Goal: Task Accomplishment & Management: Complete application form

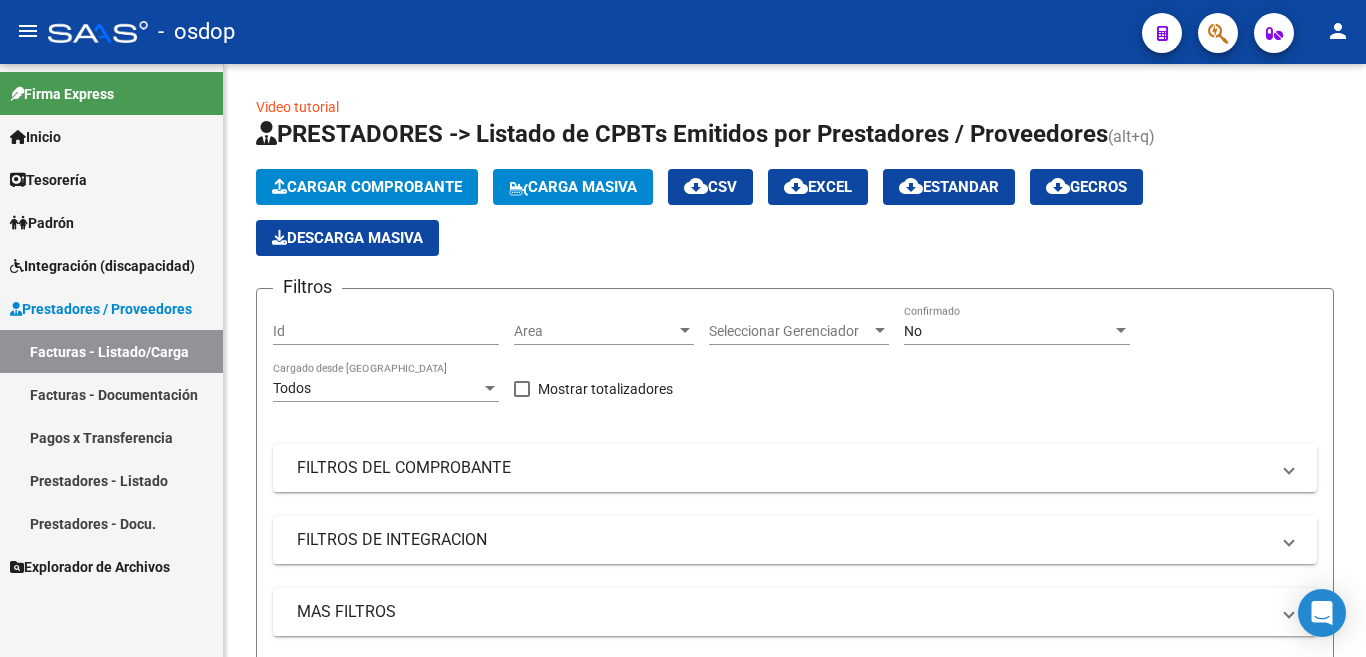
click at [127, 470] on link "Prestadores - Listado" at bounding box center [111, 480] width 223 height 43
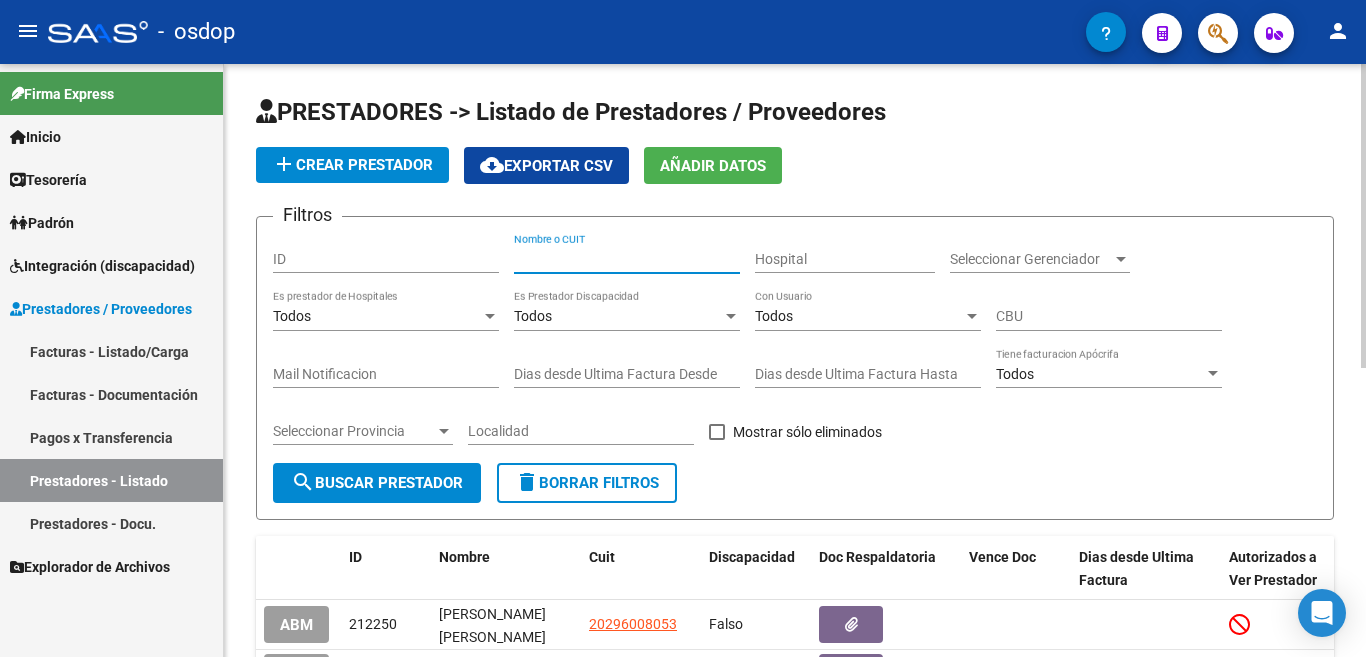
paste input "27-20483257- 4"
type input "27204832574"
click at [421, 470] on button "search Buscar Prestador" at bounding box center [377, 483] width 208 height 40
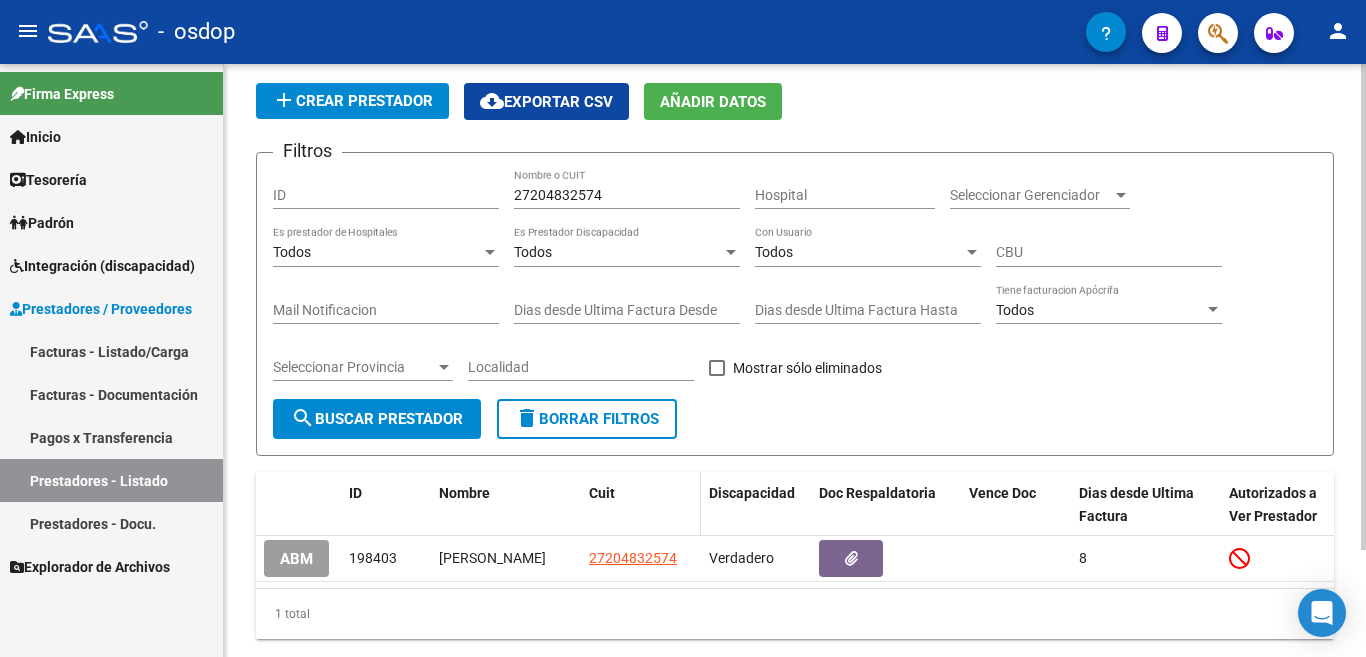
scroll to position [100, 0]
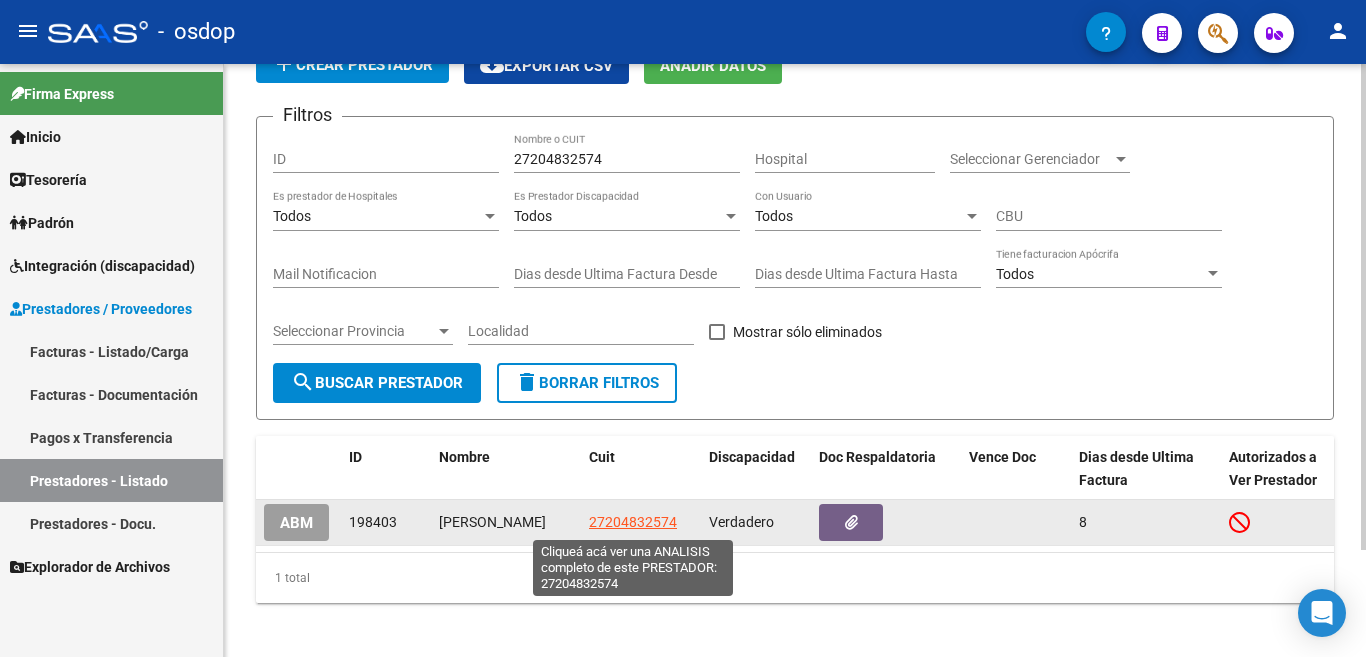
click at [617, 526] on span "27204832574" at bounding box center [633, 522] width 88 height 16
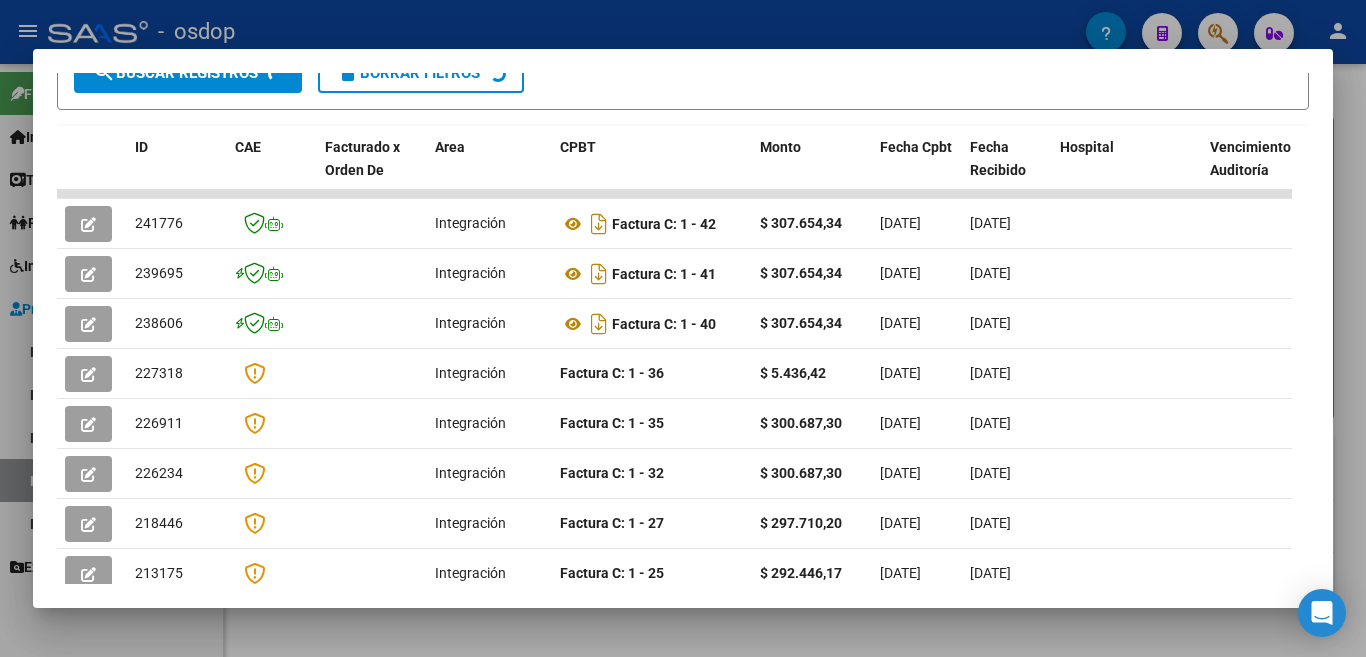
scroll to position [433, 0]
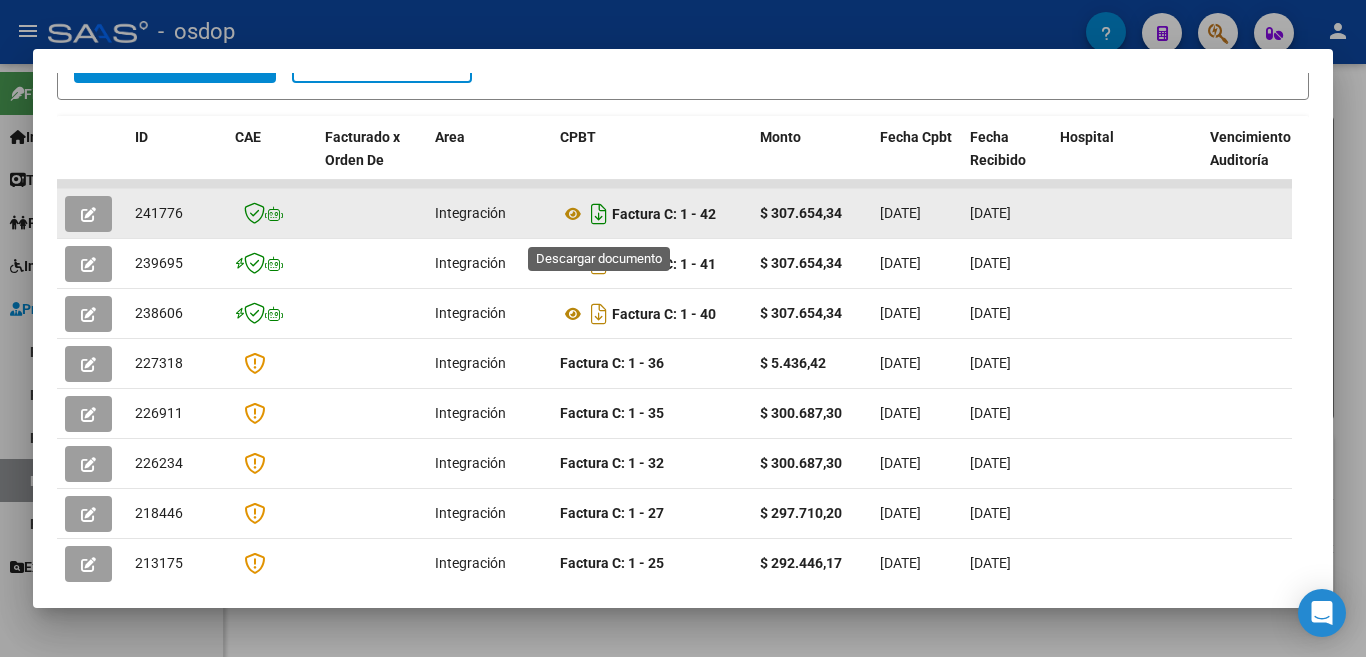
click at [595, 220] on icon "Descargar documento" at bounding box center [599, 214] width 26 height 32
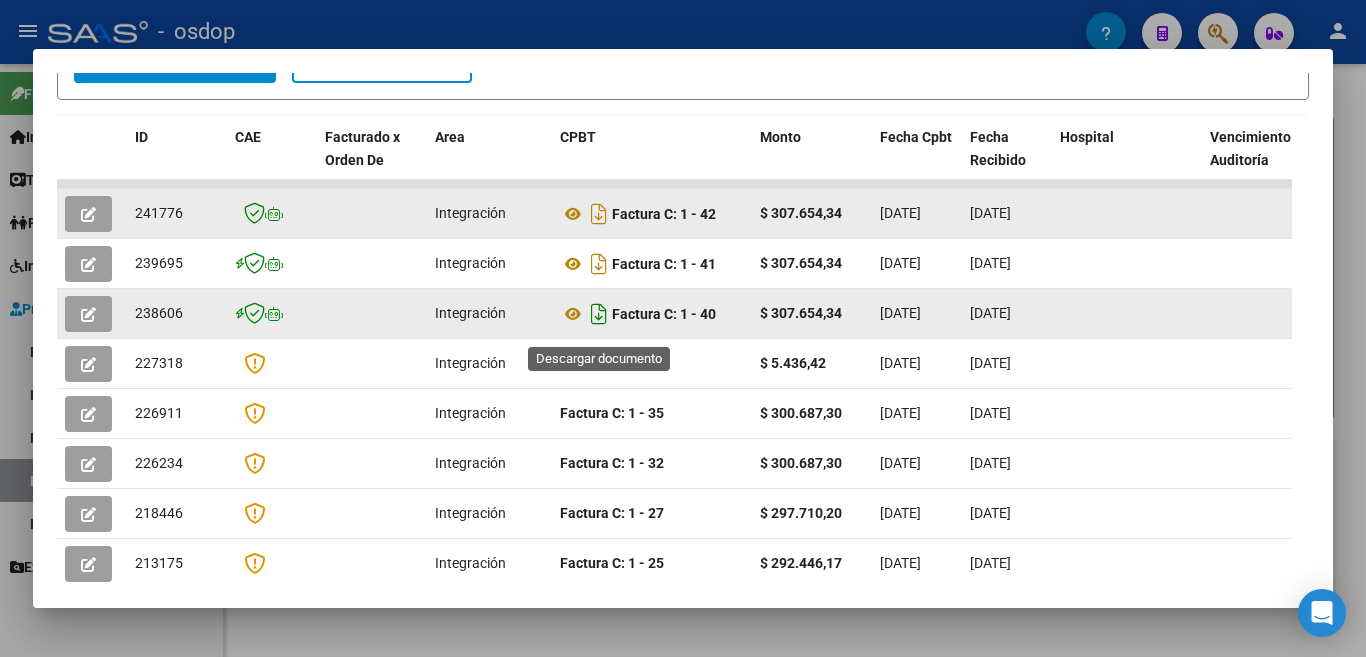
click at [590, 320] on icon "Descargar documento" at bounding box center [599, 314] width 26 height 32
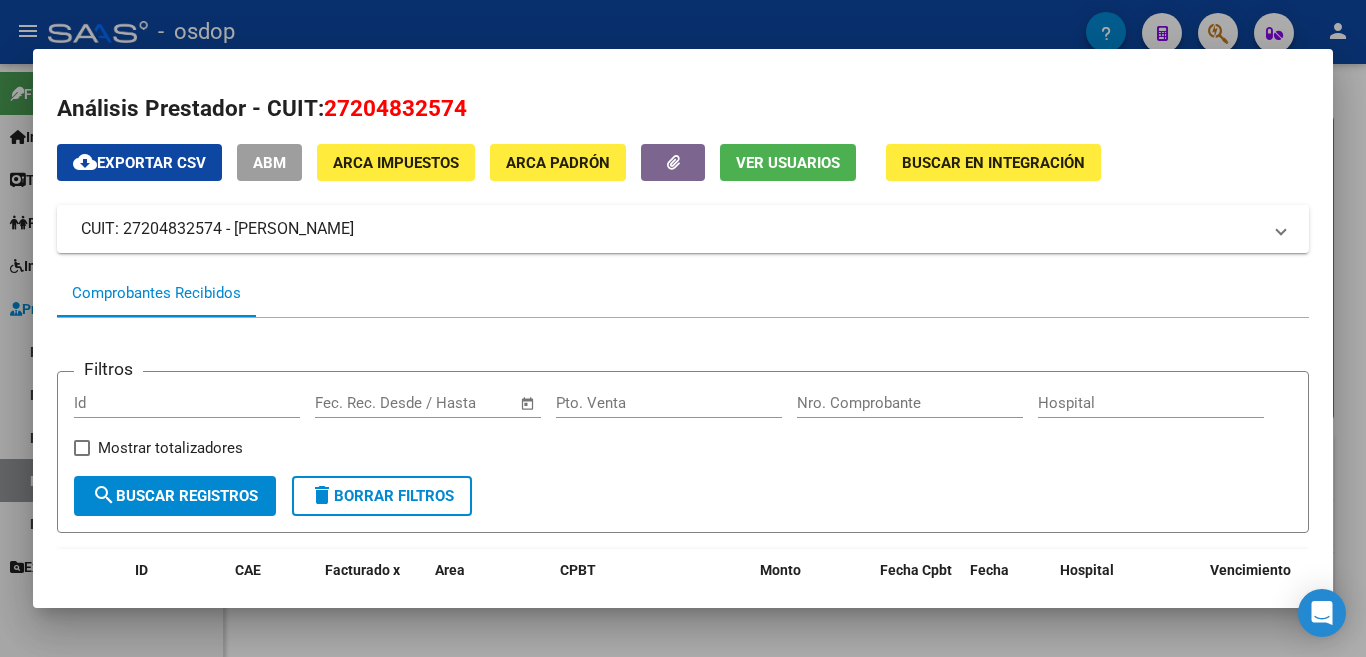
scroll to position [400, 0]
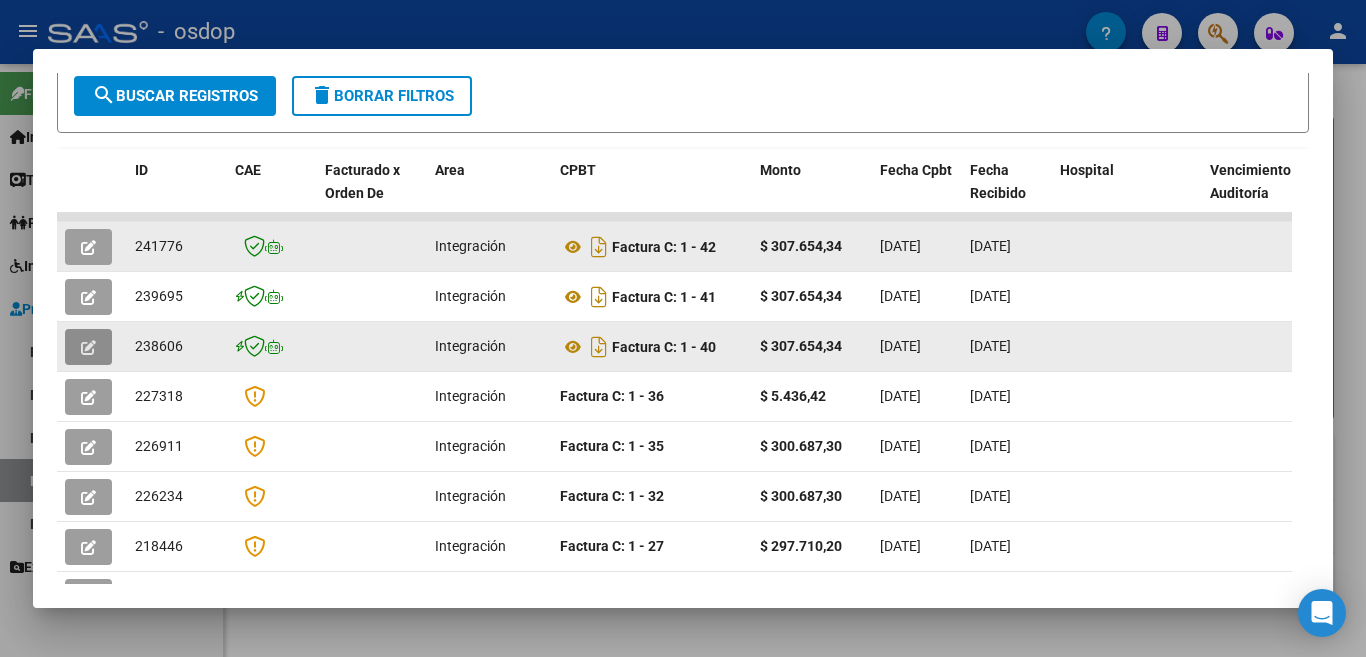
click at [98, 343] on button "button" at bounding box center [88, 347] width 47 height 36
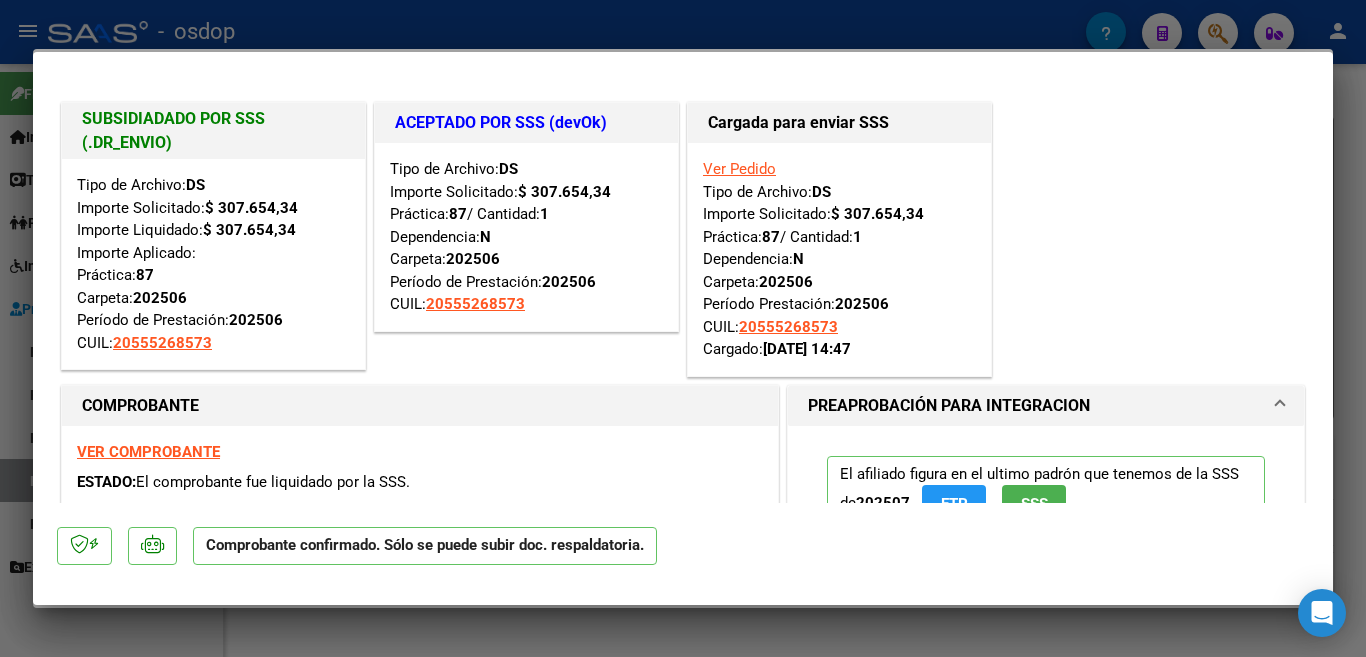
click at [0, 190] on div at bounding box center [683, 328] width 1366 height 657
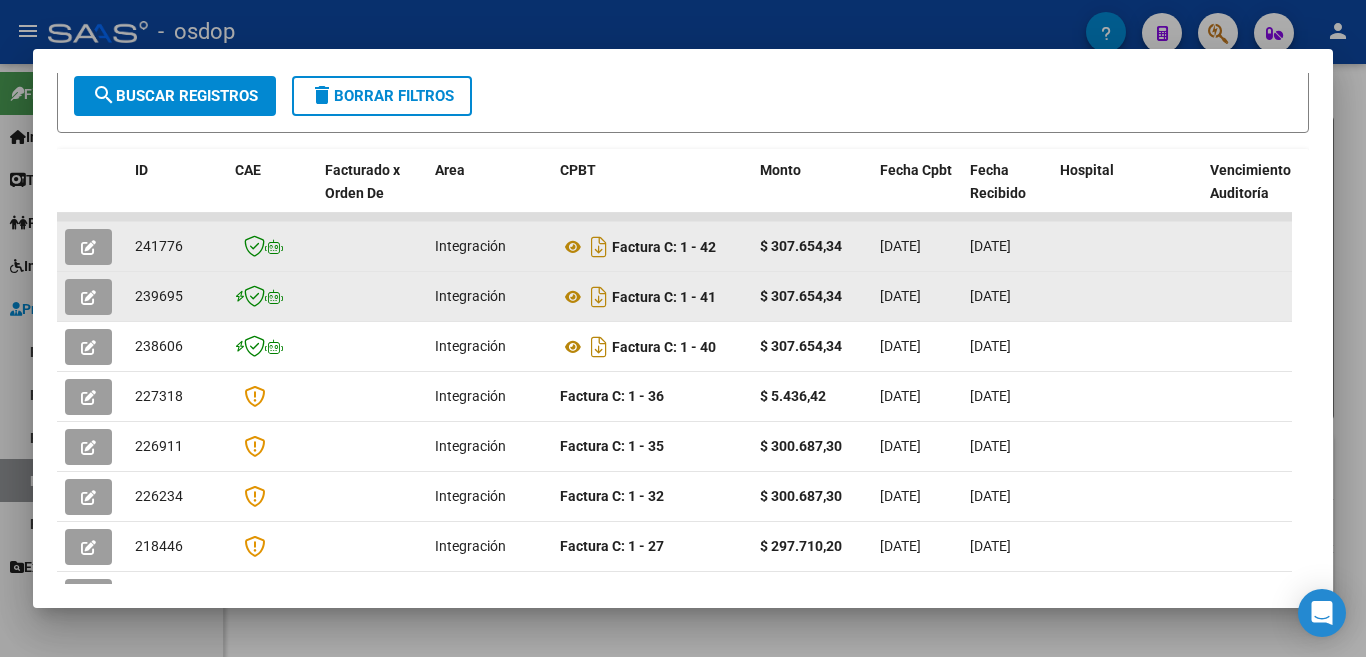
click at [78, 294] on button "button" at bounding box center [88, 297] width 47 height 36
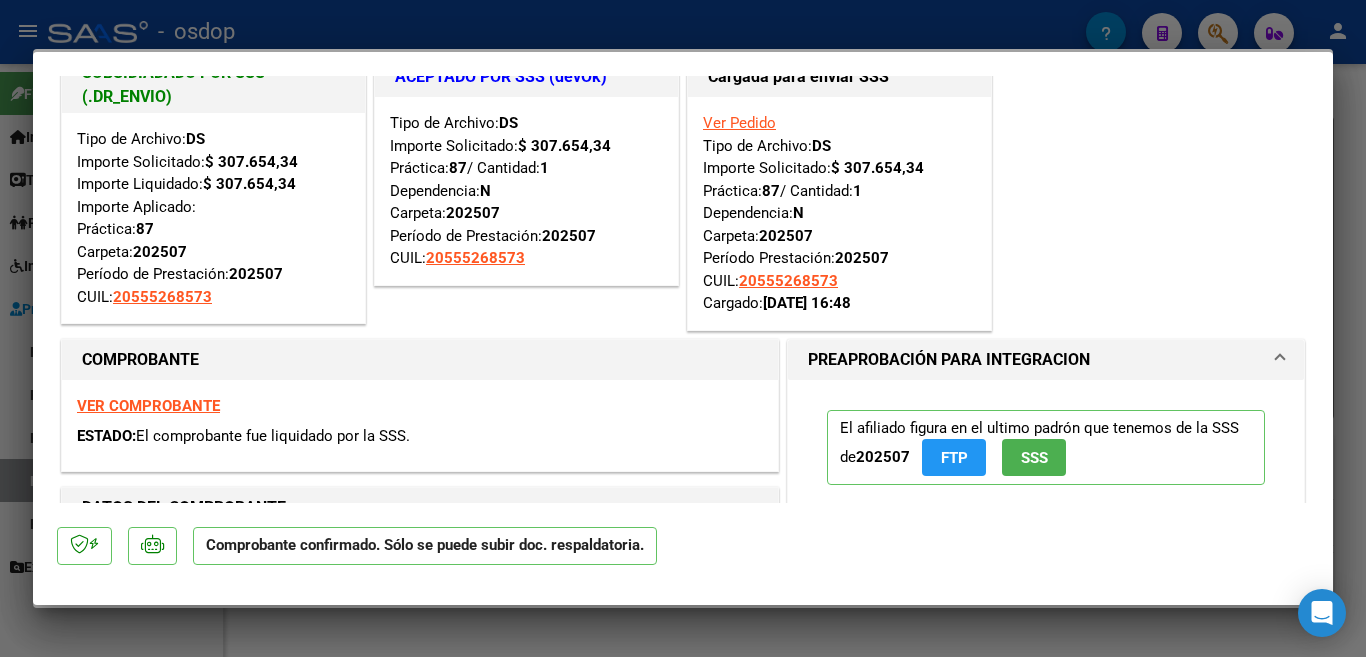
scroll to position [0, 0]
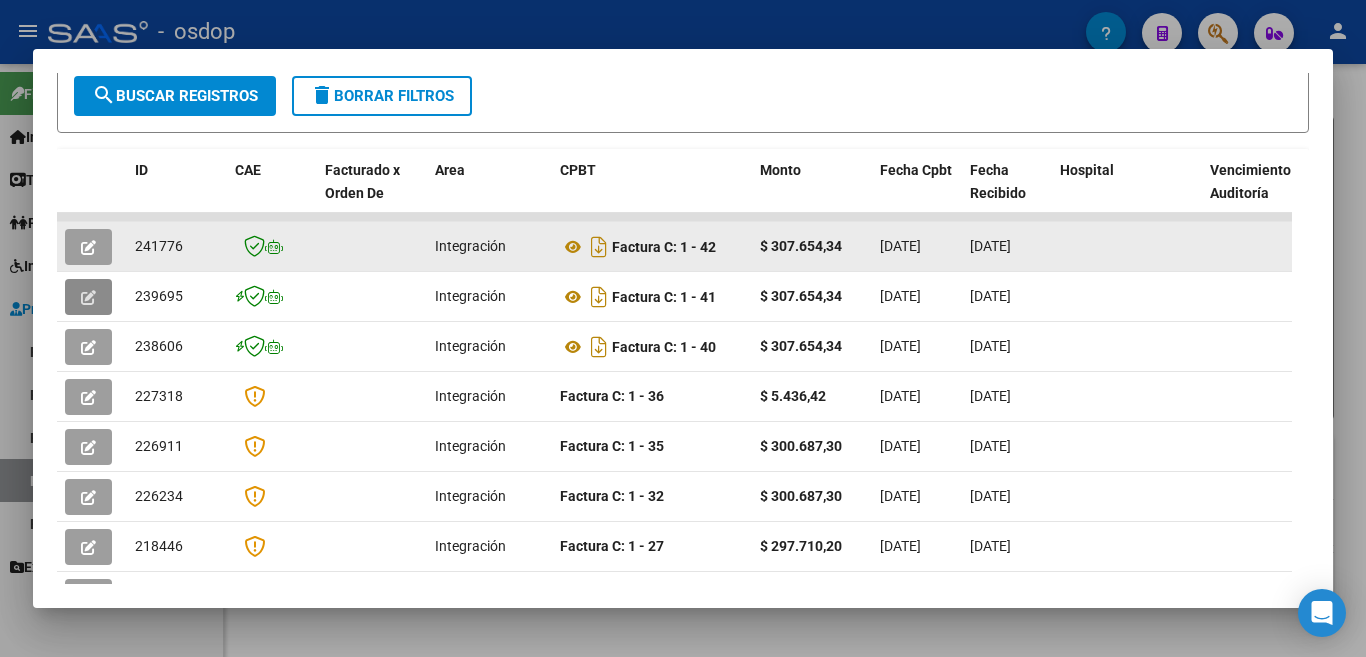
click at [88, 247] on span "button" at bounding box center [88, 247] width 15 height 18
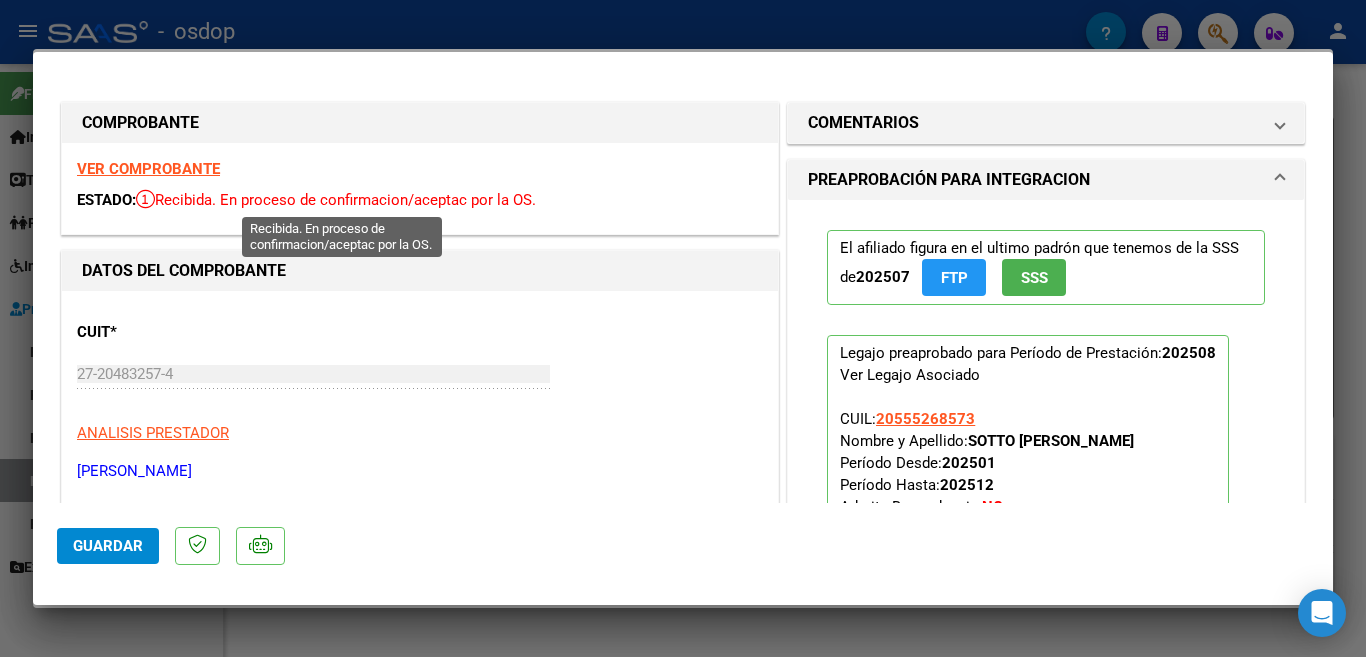
drag, startPoint x: 162, startPoint y: 196, endPoint x: 116, endPoint y: 216, distance: 50.1
click at [355, 205] on span "Recibida. En proceso de confirmacion/aceptac por la OS." at bounding box center [336, 200] width 400 height 18
click at [102, 217] on div "VER COMPROBANTE ESTADO: Recibida. En proceso de confirmacion/aceptac por la OS." at bounding box center [420, 188] width 716 height 91
drag, startPoint x: 59, startPoint y: 197, endPoint x: 561, endPoint y: 203, distance: 501.9
click at [561, 203] on div "COMPROBANTE VER COMPROBANTE ESTADO: Recibida. En proceso de confirmacion/acepta…" at bounding box center [420, 168] width 726 height 133
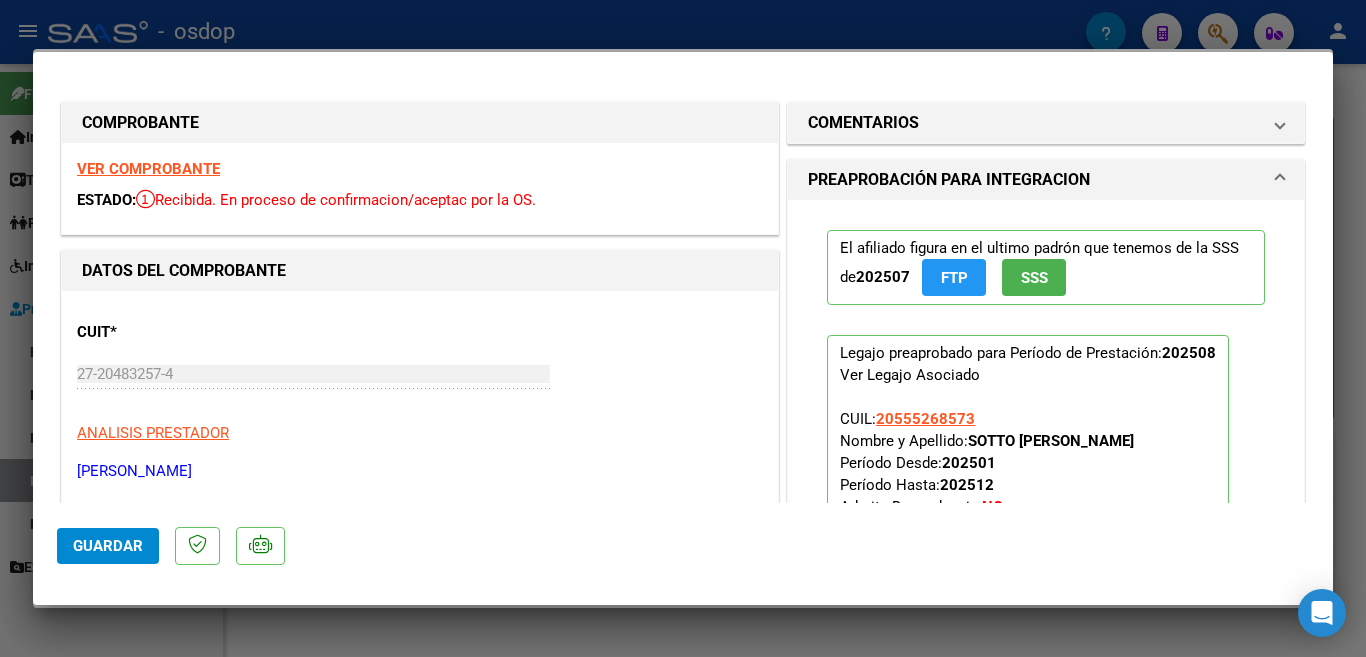
copy div "ESTADO: Recibida. En proceso de confirmacion/aceptac por la OS."
click at [0, 459] on div at bounding box center [683, 328] width 1366 height 657
type input "$ 0,00"
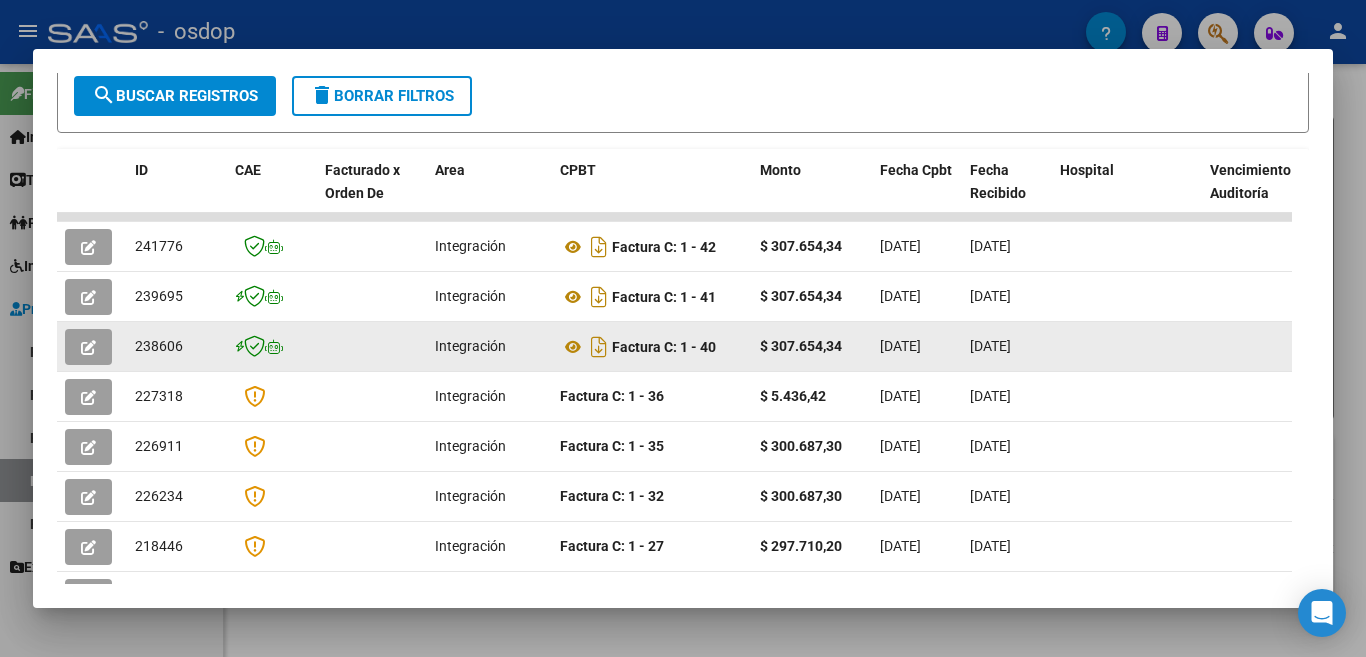
click at [99, 352] on button "button" at bounding box center [88, 347] width 47 height 36
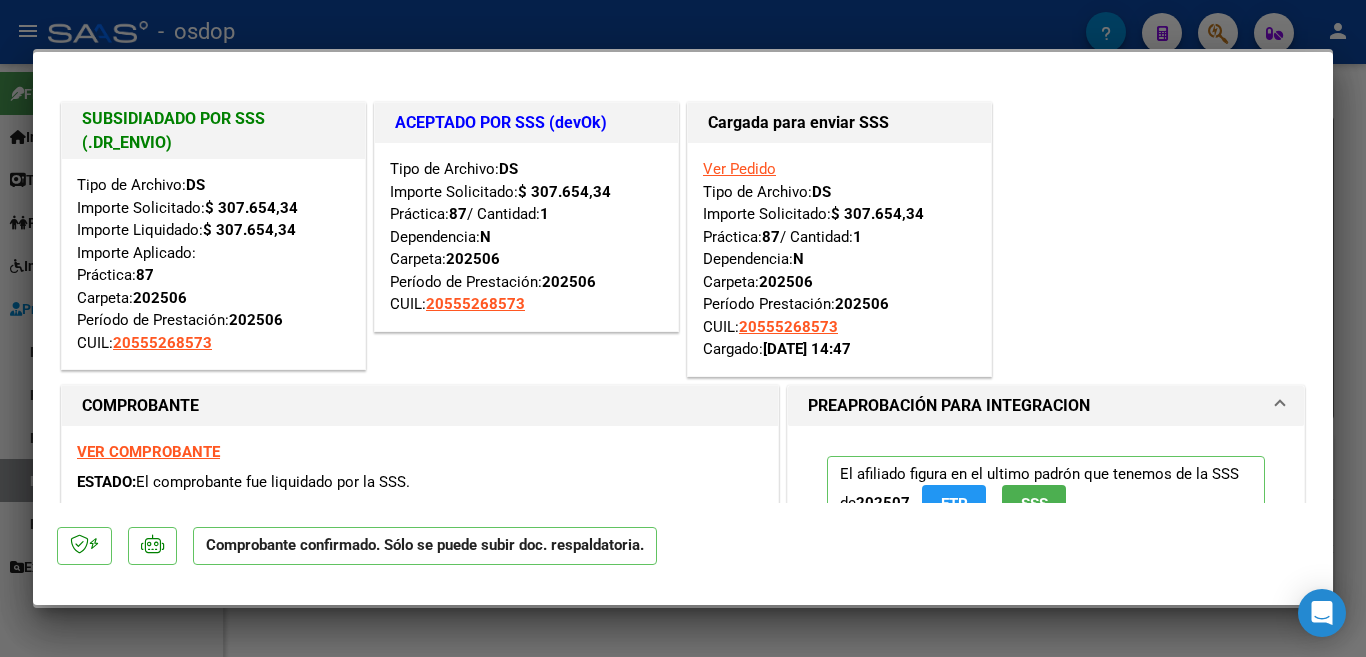
click at [0, 118] on div at bounding box center [683, 328] width 1366 height 657
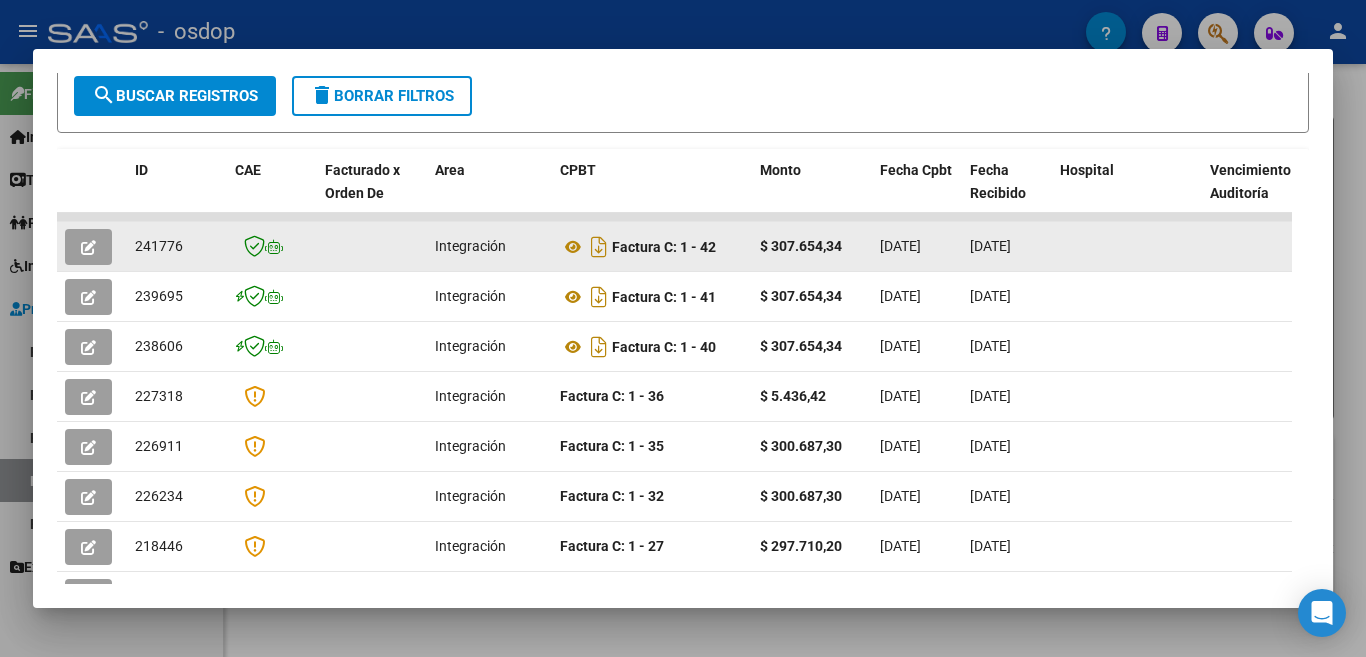
click at [91, 255] on icon "button" at bounding box center [88, 247] width 15 height 15
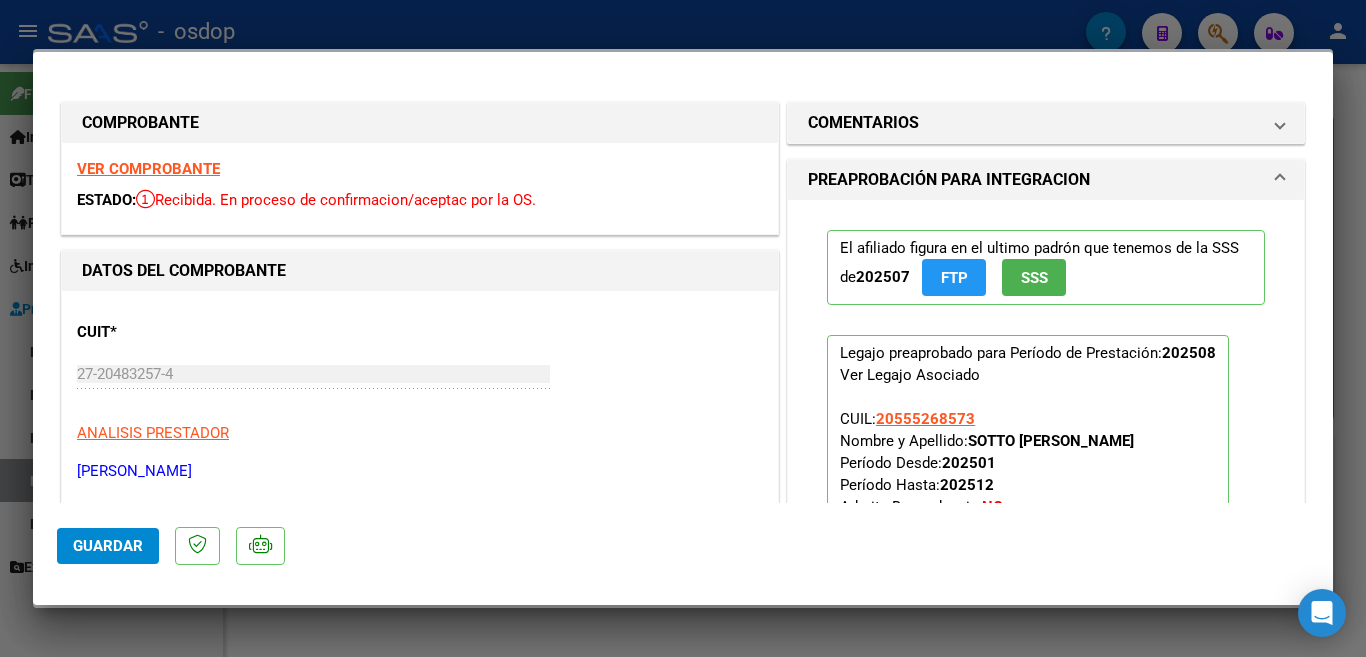
click at [0, 311] on div at bounding box center [683, 328] width 1366 height 657
type input "$ 0,00"
